Goal: Task Accomplishment & Management: Complete application form

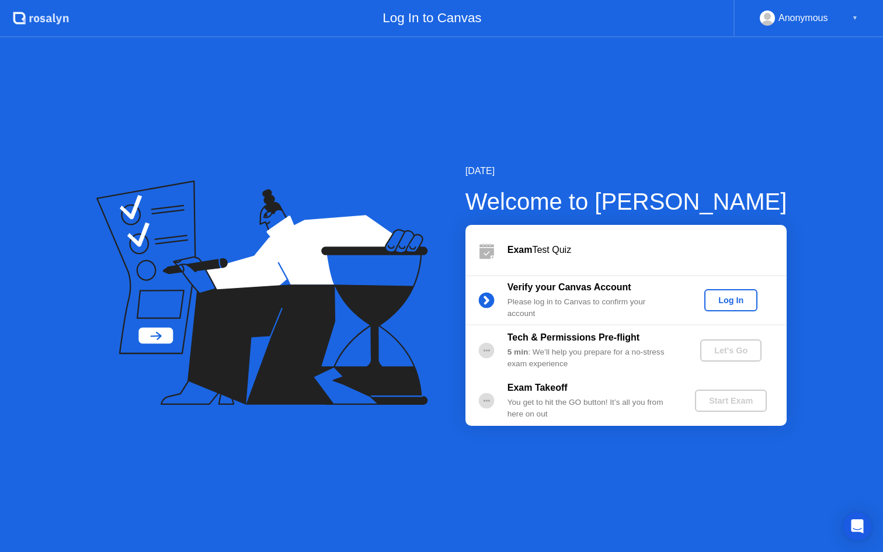
click at [733, 299] on div "Log In" at bounding box center [731, 299] width 44 height 9
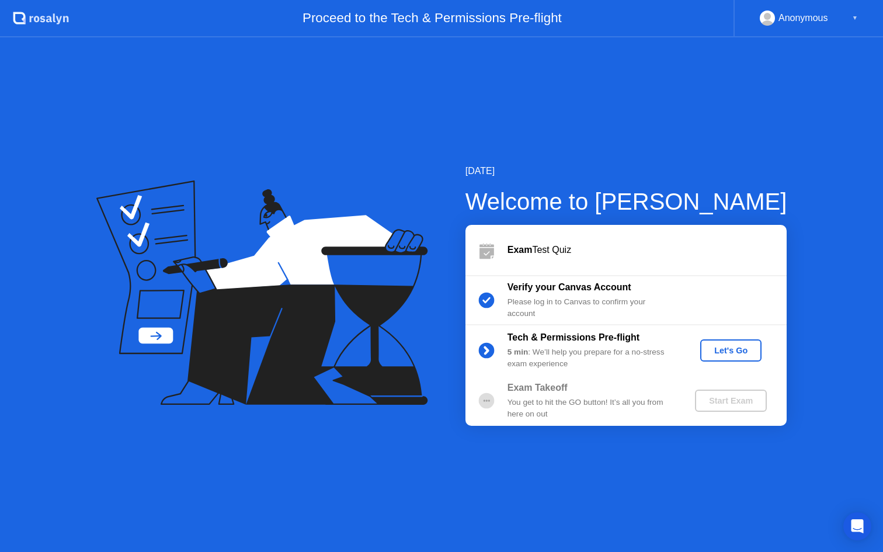
click at [724, 353] on div "Let's Go" at bounding box center [731, 350] width 52 height 9
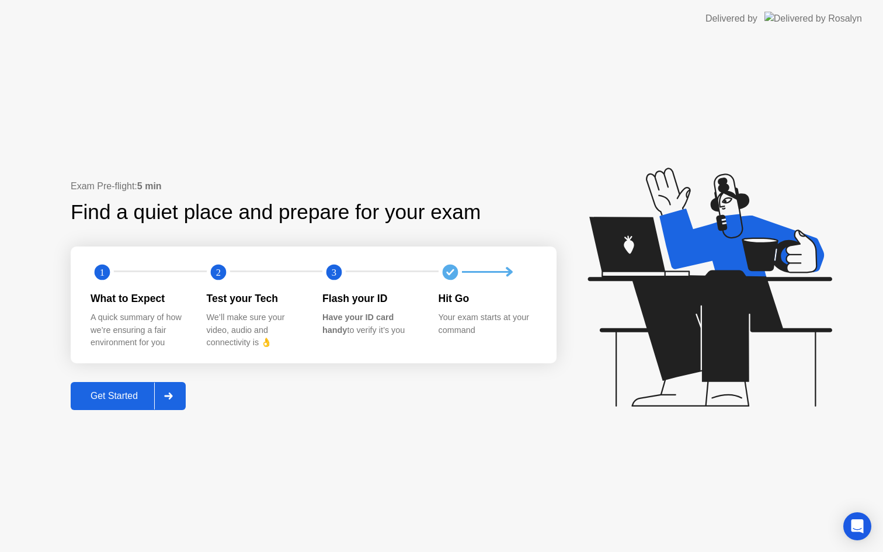
click at [113, 396] on div "Get Started" at bounding box center [114, 396] width 80 height 11
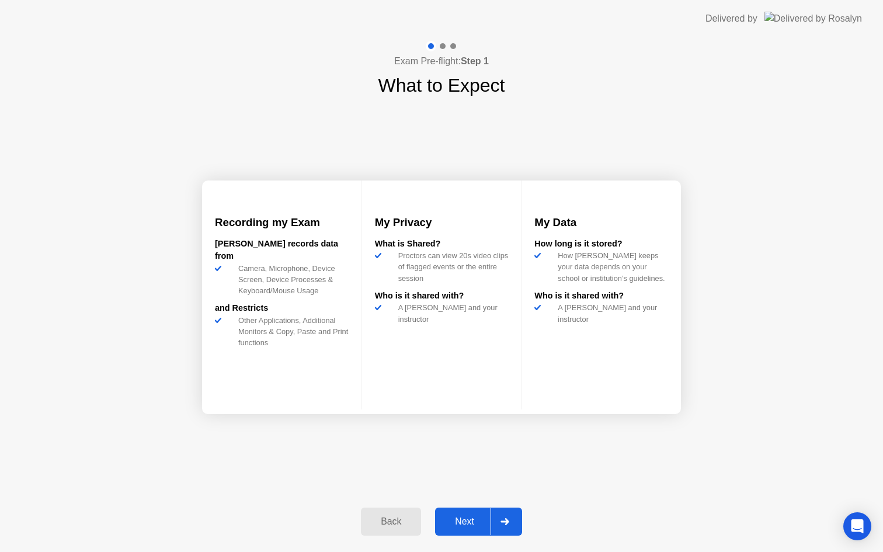
click at [462, 519] on div "Next" at bounding box center [465, 521] width 52 height 11
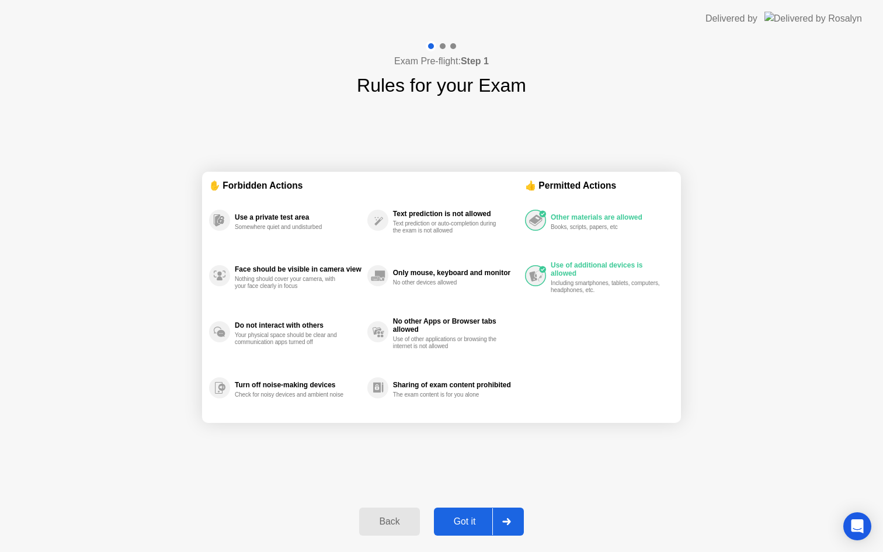
click at [464, 521] on div "Got it" at bounding box center [464, 521] width 55 height 11
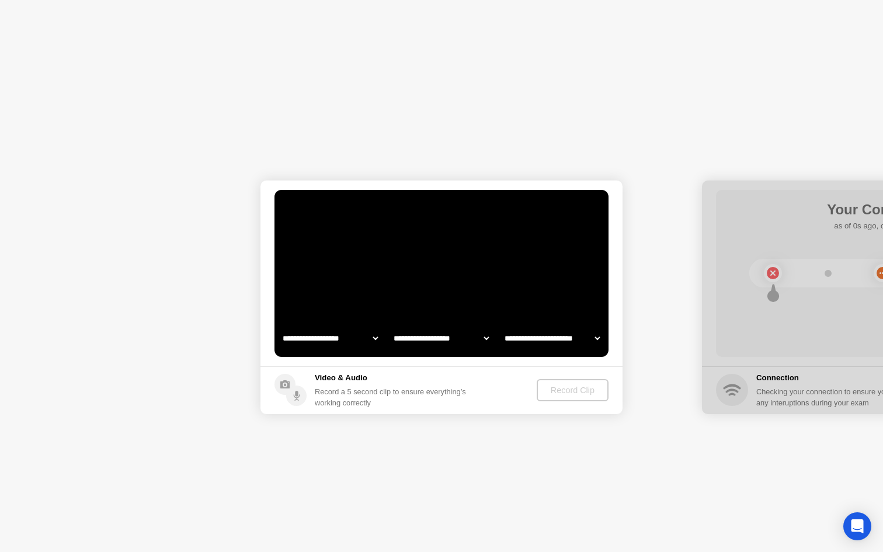
select select "**********"
select select "*******"
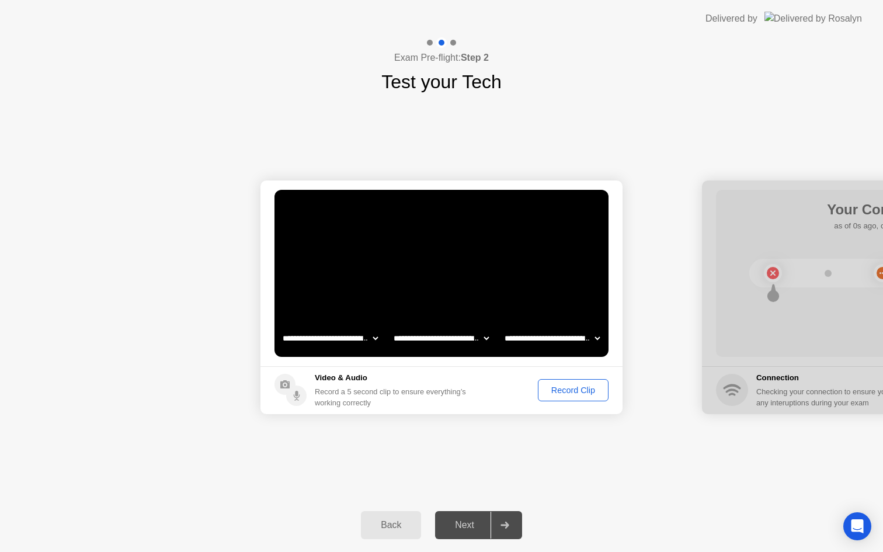
click at [571, 389] on div "Record Clip" at bounding box center [573, 389] width 62 height 9
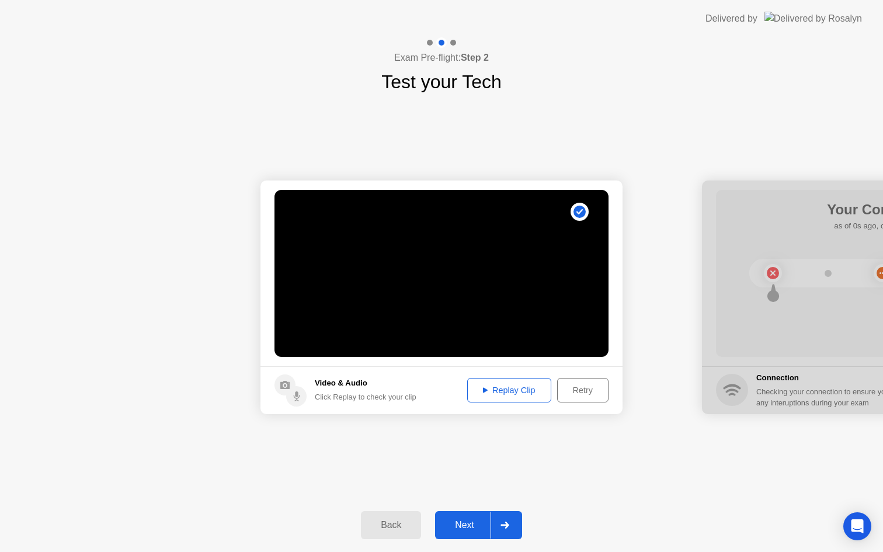
click at [489, 389] on div "Replay Clip" at bounding box center [509, 389] width 76 height 9
click at [461, 527] on div "Next" at bounding box center [465, 525] width 52 height 11
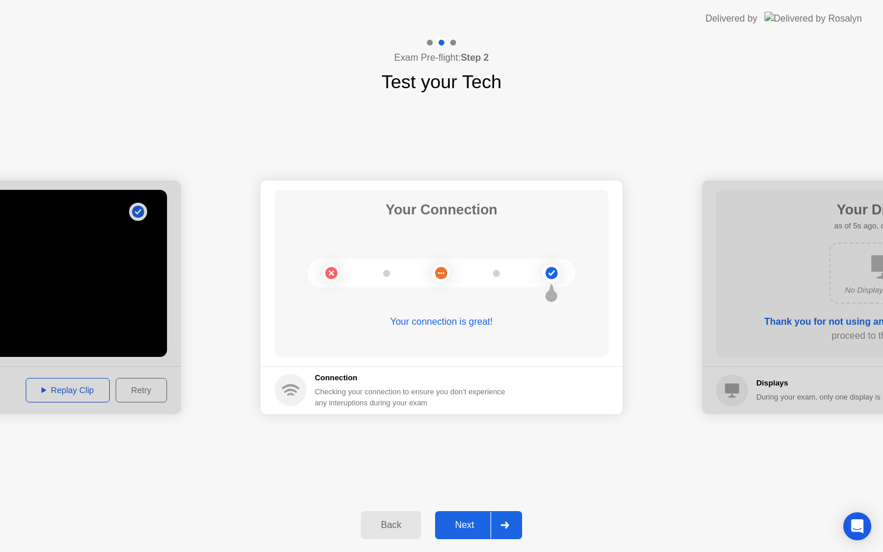
click at [463, 523] on div "Next" at bounding box center [465, 525] width 52 height 11
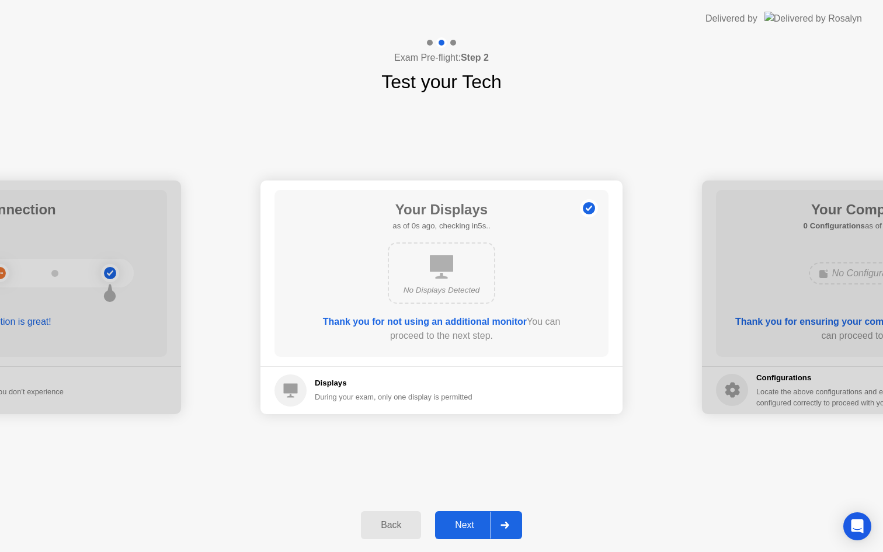
click at [463, 523] on div "Next" at bounding box center [465, 525] width 52 height 11
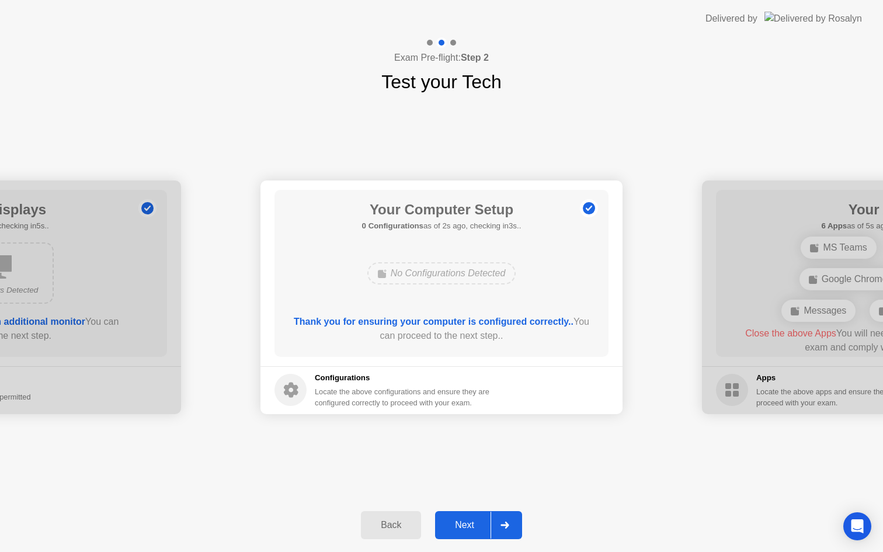
click at [463, 523] on div "Next" at bounding box center [465, 525] width 52 height 11
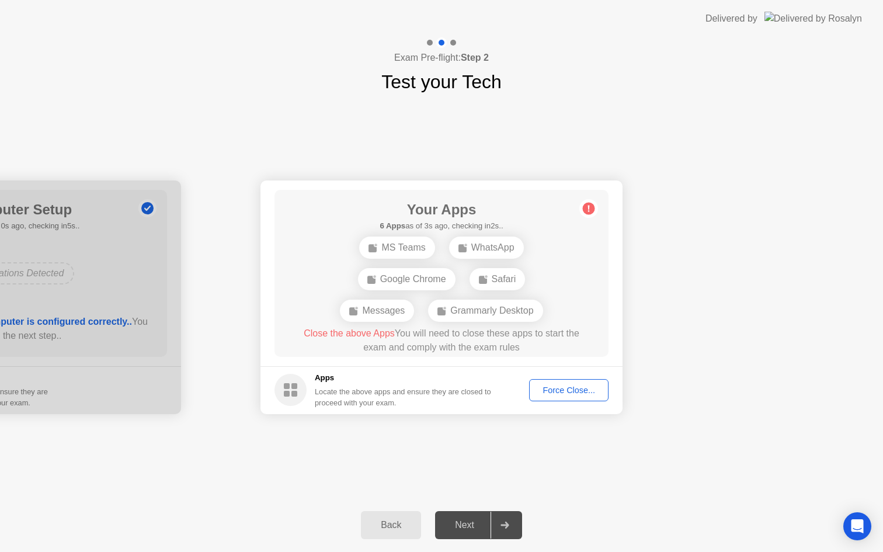
click at [564, 394] on div "Force Close..." at bounding box center [568, 389] width 71 height 9
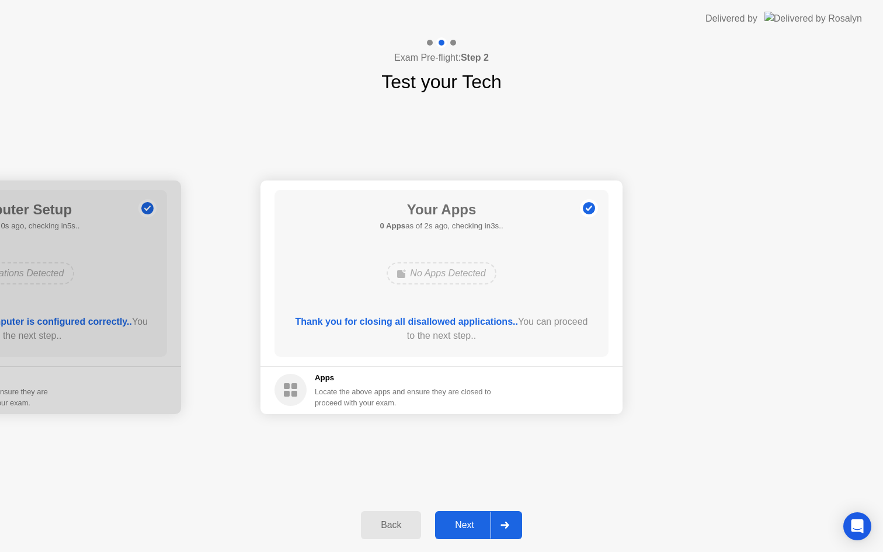
click at [467, 525] on div "Next" at bounding box center [465, 525] width 52 height 11
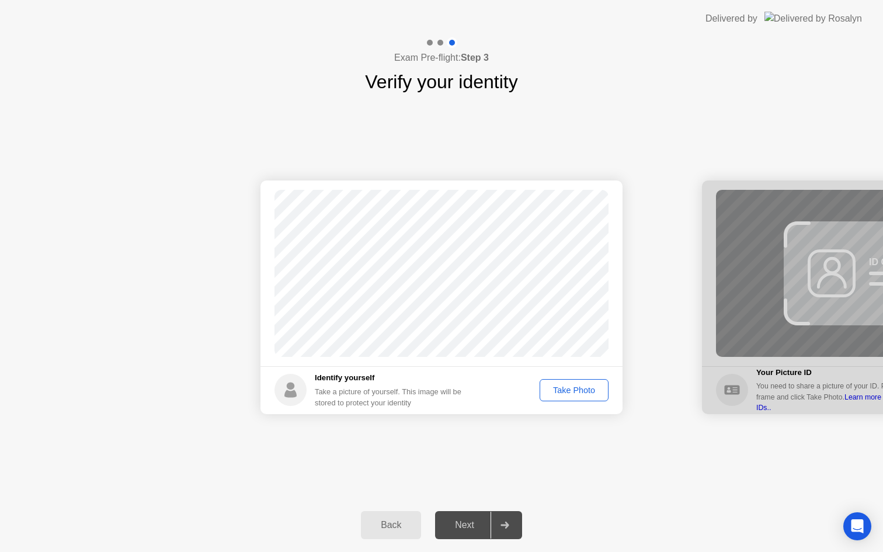
click at [568, 392] on div "Take Photo" at bounding box center [574, 389] width 61 height 9
click at [467, 528] on div "Next" at bounding box center [465, 525] width 52 height 11
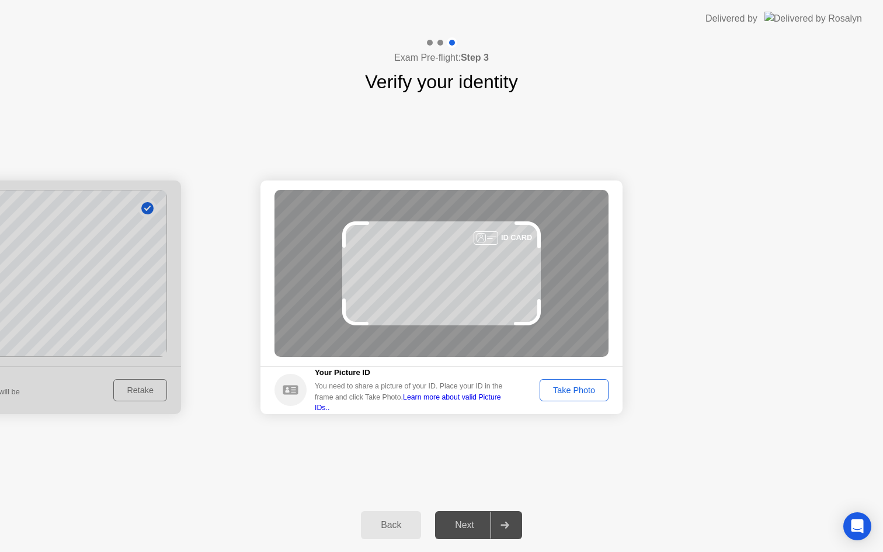
click at [572, 388] on div "Take Photo" at bounding box center [574, 389] width 61 height 9
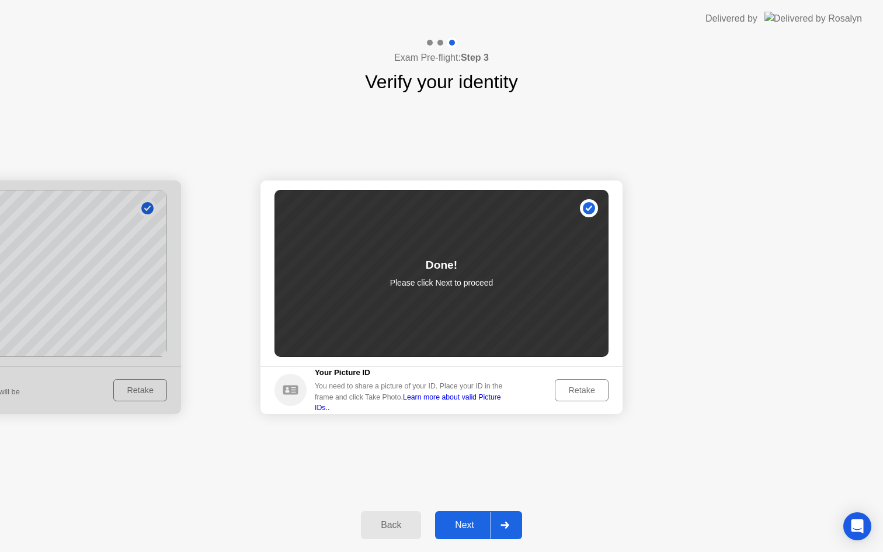
click at [465, 523] on div "Next" at bounding box center [465, 525] width 52 height 11
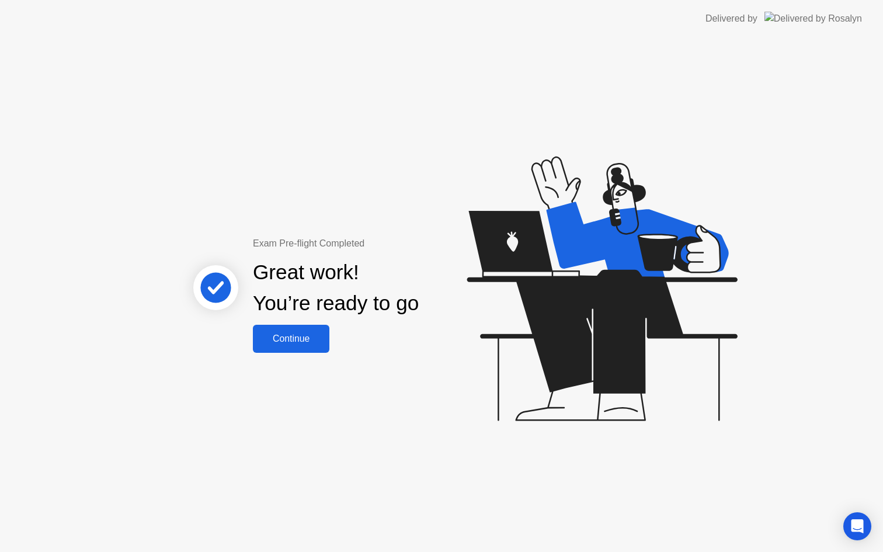
click at [303, 337] on div "Continue" at bounding box center [290, 338] width 69 height 11
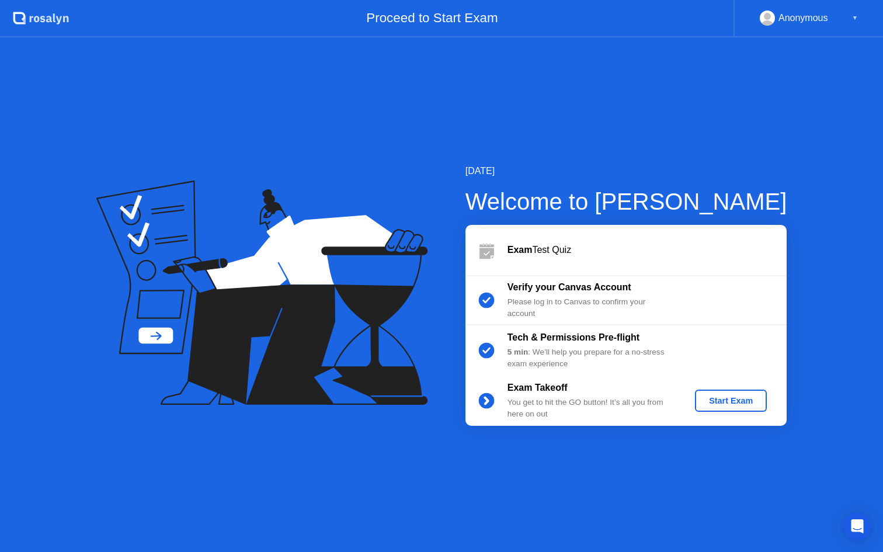
click at [726, 400] on div "Start Exam" at bounding box center [731, 400] width 62 height 9
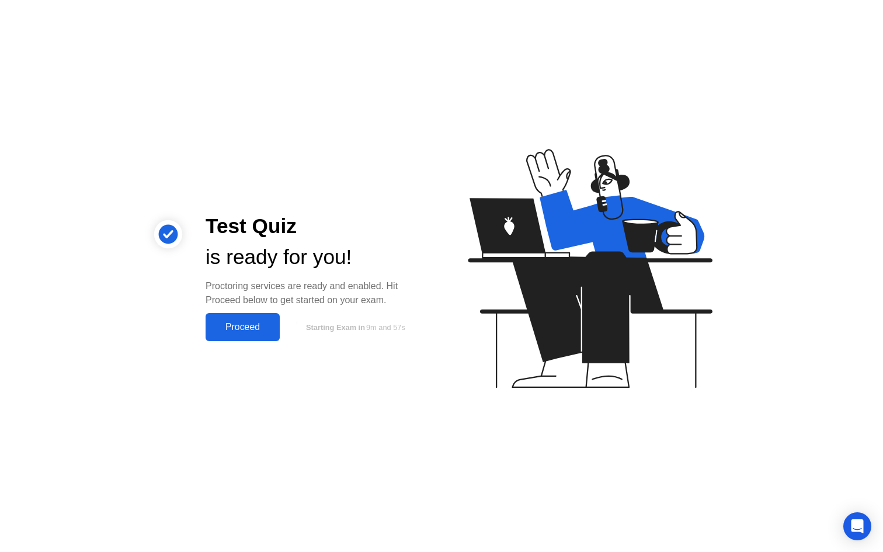
click at [248, 330] on div "Proceed" at bounding box center [242, 327] width 67 height 11
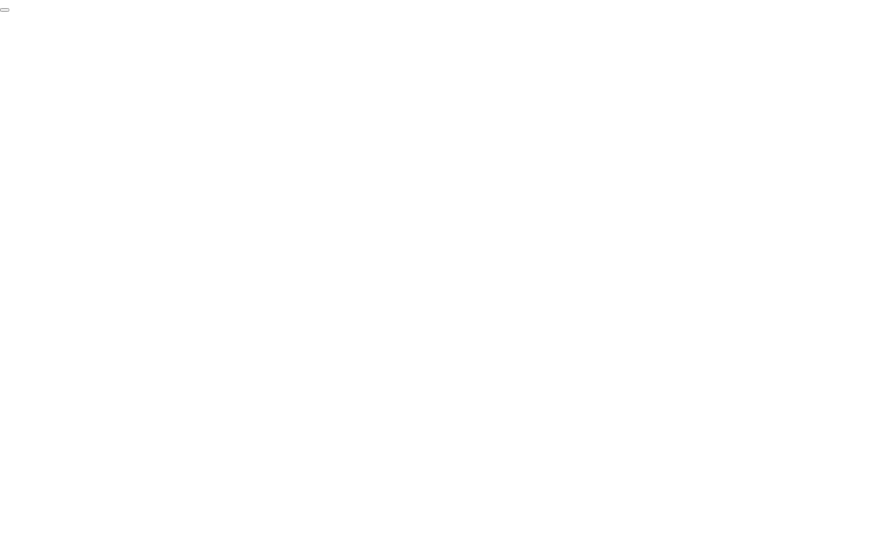
click div "End Proctoring Session"
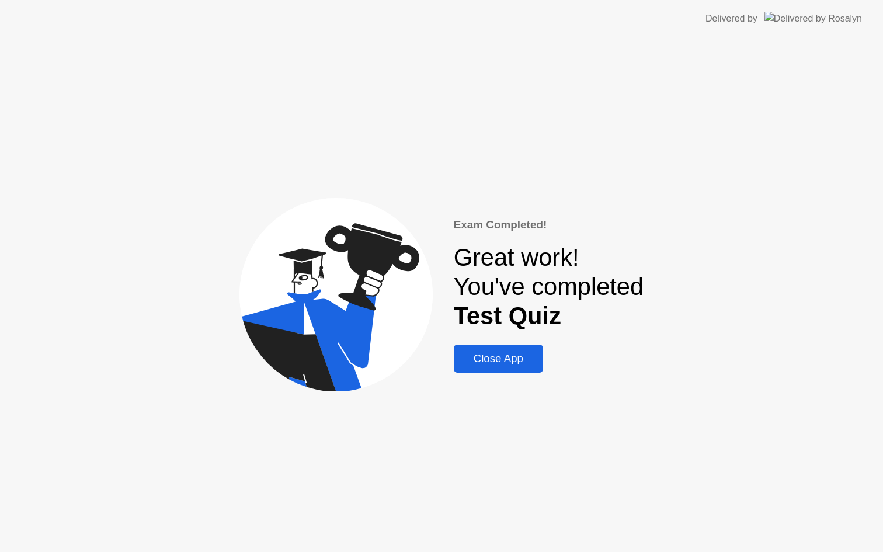
click at [488, 362] on div "Close App" at bounding box center [498, 358] width 82 height 13
